Goal: Task Accomplishment & Management: Manage account settings

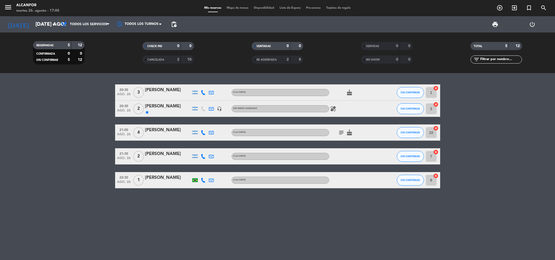
click at [44, 117] on bookings-row "20:30 ago. 26 3 [PERSON_NAME] A [PERSON_NAME] cake SIN CONFIRMAR 1 cancel 20:30…" at bounding box center [277, 136] width 555 height 104
click at [204, 94] on icon at bounding box center [203, 92] width 5 height 5
click at [211, 86] on div "[PHONE_NUMBER] Copiar content_paste |" at bounding box center [205, 80] width 41 height 15
click at [214, 84] on span at bounding box center [216, 83] width 4 height 4
click at [58, 28] on input "[DATE] ago." at bounding box center [65, 24] width 65 height 11
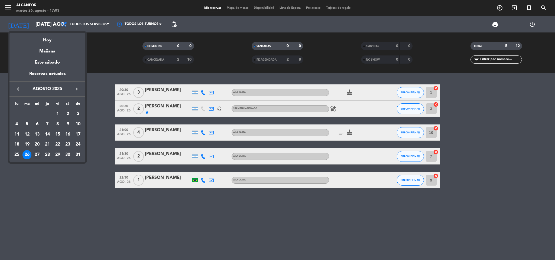
click at [38, 152] on div "27" at bounding box center [36, 154] width 9 height 9
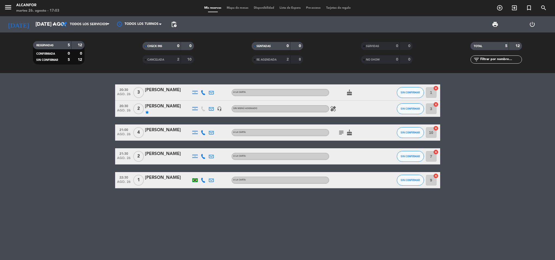
type input "mié. 27 ago."
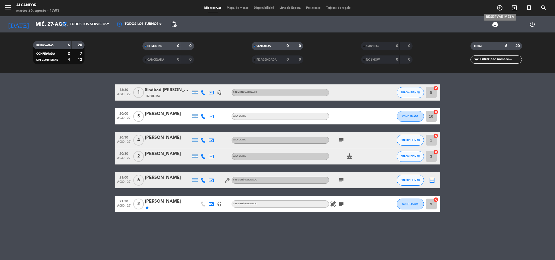
click at [502, 8] on icon "add_circle_outline" at bounding box center [499, 8] width 6 height 6
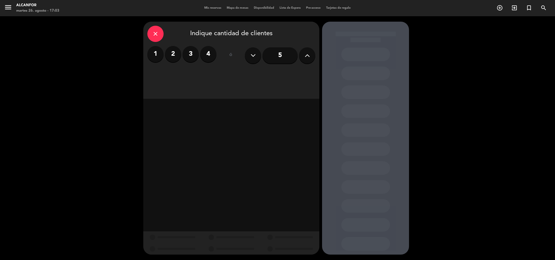
click at [174, 53] on label "2" at bounding box center [173, 54] width 16 height 16
click at [250, 73] on div "Cena" at bounding box center [273, 74] width 83 height 11
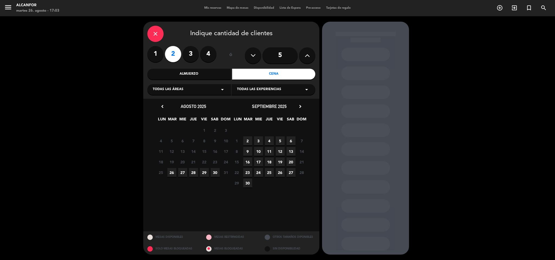
click at [180, 171] on span "27" at bounding box center [182, 172] width 9 height 9
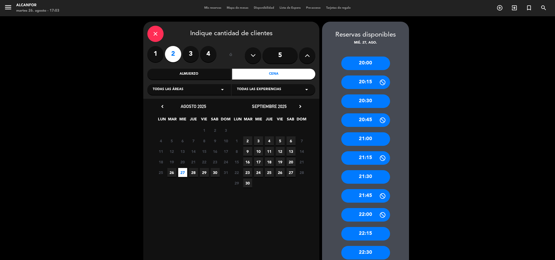
click at [375, 67] on div "20:00" at bounding box center [365, 64] width 49 height 14
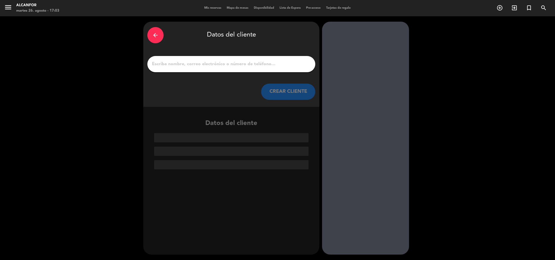
click at [178, 68] on div at bounding box center [231, 64] width 168 height 16
click at [181, 64] on input "1" at bounding box center [231, 64] width 160 height 8
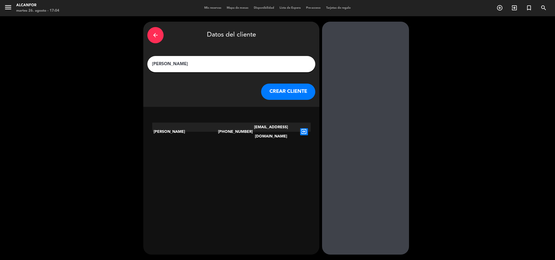
type input "[PERSON_NAME]"
click at [305, 129] on icon "exit_to_app" at bounding box center [304, 131] width 8 height 7
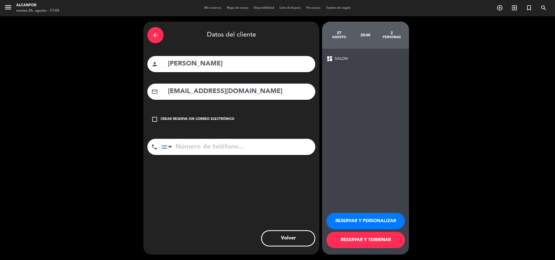
type input "[PHONE_NUMBER]"
click at [377, 243] on button "RESERVAR Y TERMINAR" at bounding box center [365, 240] width 79 height 16
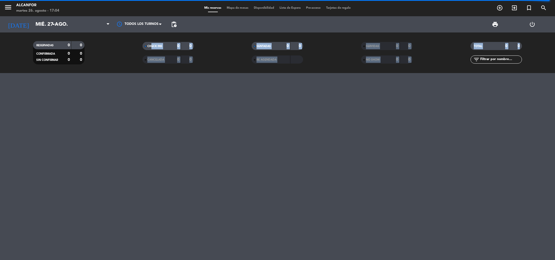
drag, startPoint x: 150, startPoint y: 43, endPoint x: 127, endPoint y: 273, distance: 231.6
click at [127, 260] on html "close × Alcanfor × chrome_reader_mode Listado de Reservas account_box Clientes …" at bounding box center [277, 130] width 555 height 260
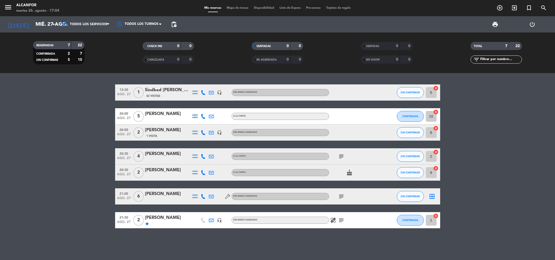
click at [68, 181] on bookings-row "13:30 ago. 27 1 Sindbad [PERSON_NAME] 42 Visitas headset_mic Sin menú asignado …" at bounding box center [277, 156] width 555 height 144
click at [50, 16] on div "menu Alcanfor martes 26. agosto - 17:05 Mis reservas Mapa de mesas Disponibilid…" at bounding box center [277, 8] width 555 height 16
click at [48, 24] on input "mié. 27 ago." at bounding box center [65, 24] width 65 height 11
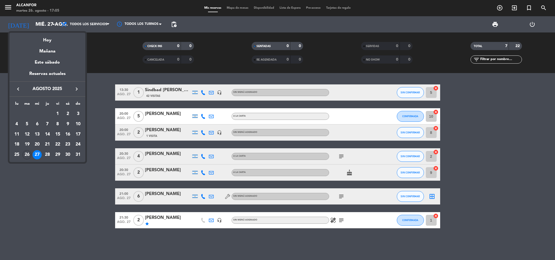
click at [78, 89] on icon "keyboard_arrow_right" at bounding box center [76, 89] width 6 height 6
click at [35, 136] on div "10" at bounding box center [36, 134] width 9 height 9
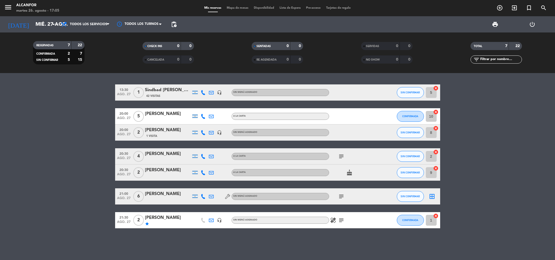
type input "mié. [DATE]"
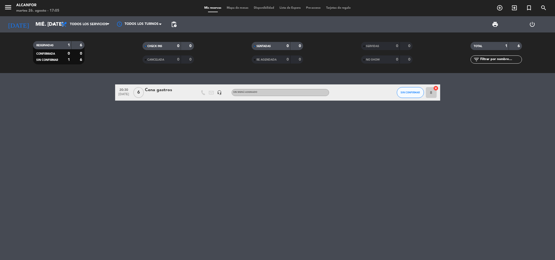
click at [173, 90] on div "Cena gastros" at bounding box center [168, 90] width 46 height 7
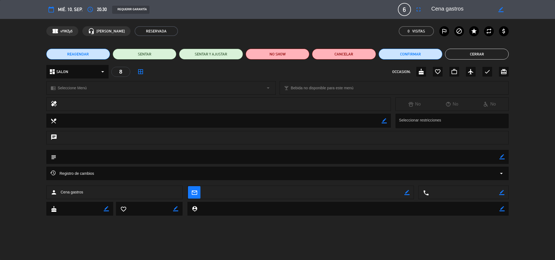
click at [120, 158] on textarea at bounding box center [277, 157] width 443 height 14
click at [52, 158] on icon "subject" at bounding box center [53, 157] width 6 height 6
click at [61, 157] on textarea at bounding box center [277, 157] width 443 height 14
click at [50, 155] on icon "subject" at bounding box center [53, 157] width 6 height 6
click at [502, 156] on icon "border_color" at bounding box center [501, 156] width 5 height 5
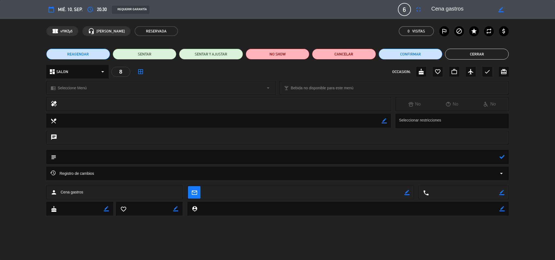
click at [193, 159] on textarea at bounding box center [277, 157] width 443 height 14
type textarea "[PERSON_NAME], Saru ramen. [PERSON_NAME], NU fuegos"
click at [501, 157] on icon at bounding box center [501, 156] width 5 height 5
click at [481, 58] on button "Cerrar" at bounding box center [477, 54] width 64 height 11
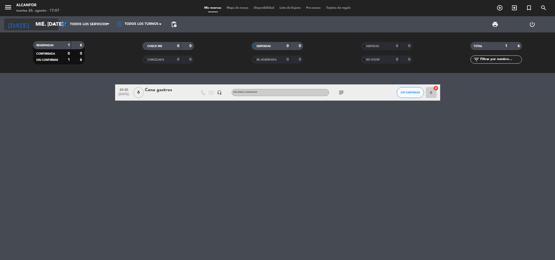
click at [50, 21] on input "mié. [DATE]" at bounding box center [65, 24] width 65 height 11
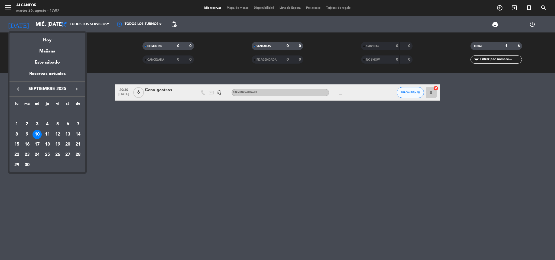
click at [15, 90] on icon "keyboard_arrow_left" at bounding box center [18, 89] width 6 height 6
click at [27, 155] on div "26" at bounding box center [26, 154] width 9 height 9
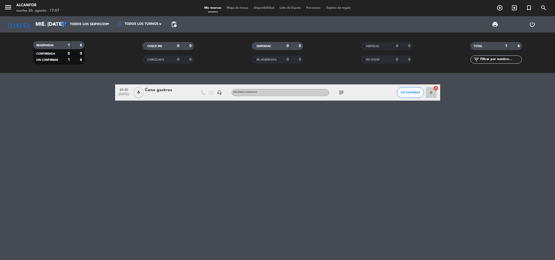
type input "[DATE] ago."
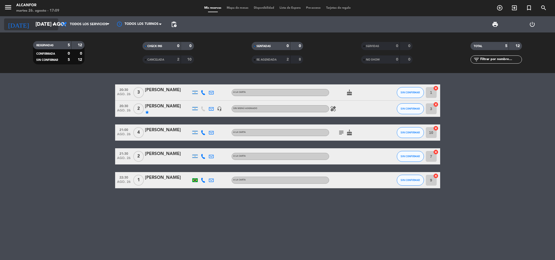
click at [57, 28] on input "[DATE] ago." at bounding box center [65, 24] width 65 height 11
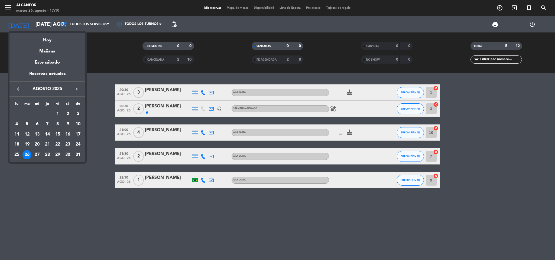
click at [186, 94] on div at bounding box center [277, 130] width 555 height 260
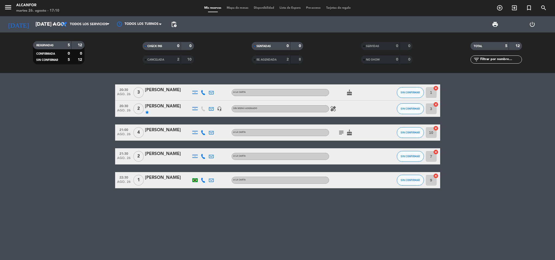
click at [329, 106] on span "healing" at bounding box center [333, 109] width 8 height 6
click at [333, 108] on icon "healing" at bounding box center [333, 109] width 6 height 6
click at [146, 112] on icon "star" at bounding box center [147, 112] width 4 height 4
